Goal: Navigation & Orientation: Find specific page/section

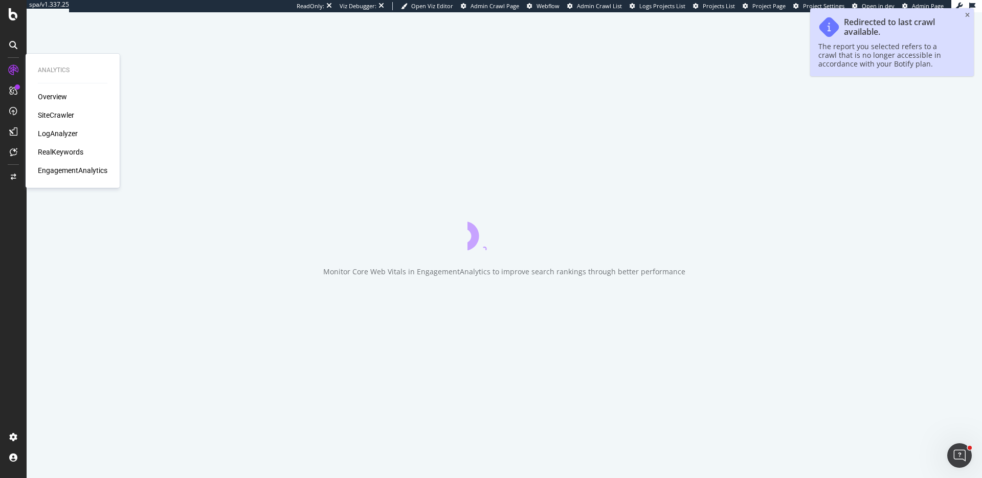
click at [56, 134] on div "LogAnalyzer" at bounding box center [58, 133] width 40 height 10
click at [57, 133] on div "LogAnalyzer" at bounding box center [58, 133] width 40 height 10
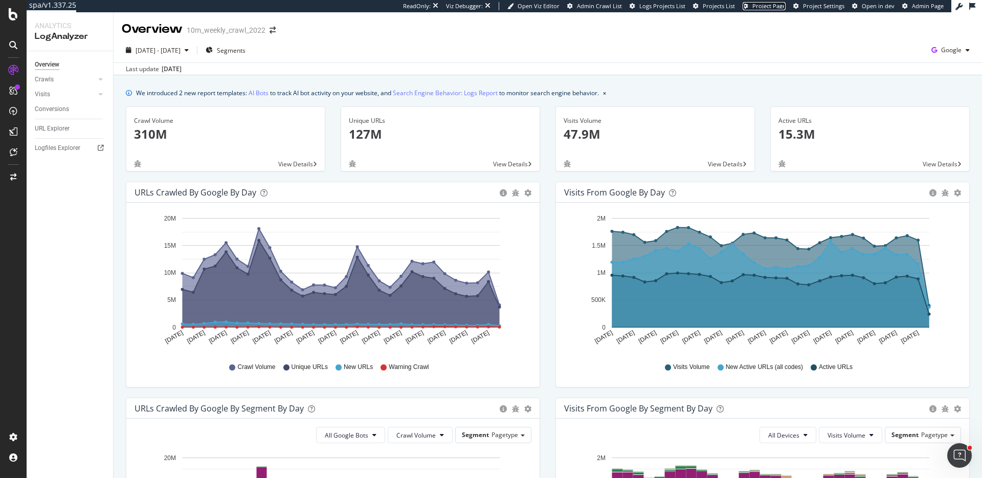
click at [772, 4] on span "Project Page" at bounding box center [768, 6] width 33 height 8
